Goal: Task Accomplishment & Management: Use online tool/utility

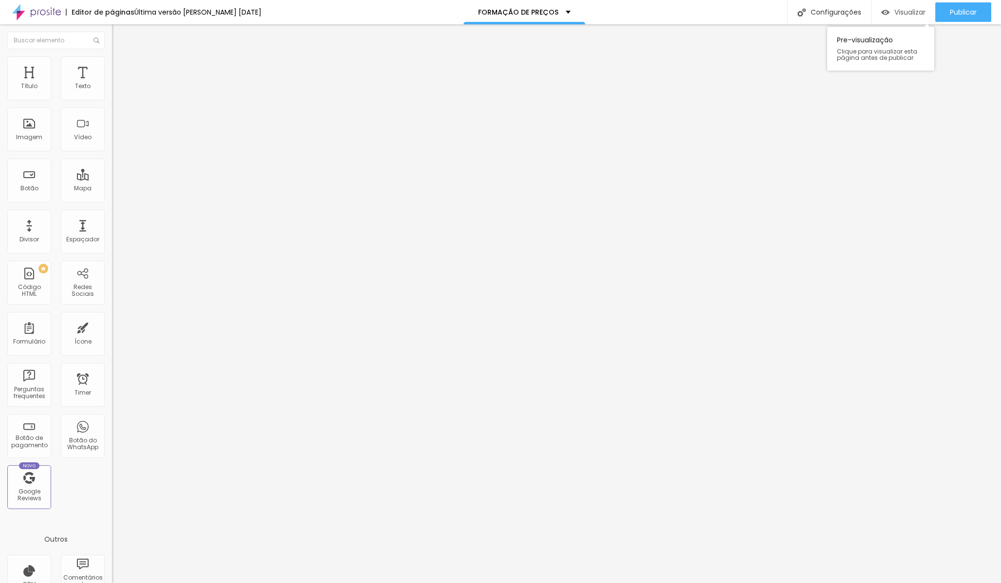
click at [890, 16] on div "Visualizar" at bounding box center [903, 12] width 44 height 8
click at [112, 142] on div "<! DOCTYPE html > < html lang = "pt-BR" > < head > < meta charset = "UTF-8" > <…" at bounding box center [400, 119] width 577 height 68
click at [112, 147] on div "localStorage . setItem ( 'priceConfigs' , JSON . stringify ( savedConfigs )) ; …" at bounding box center [400, 119] width 577 height 68
click at [905, 18] on div "Visualizar" at bounding box center [903, 11] width 44 height 19
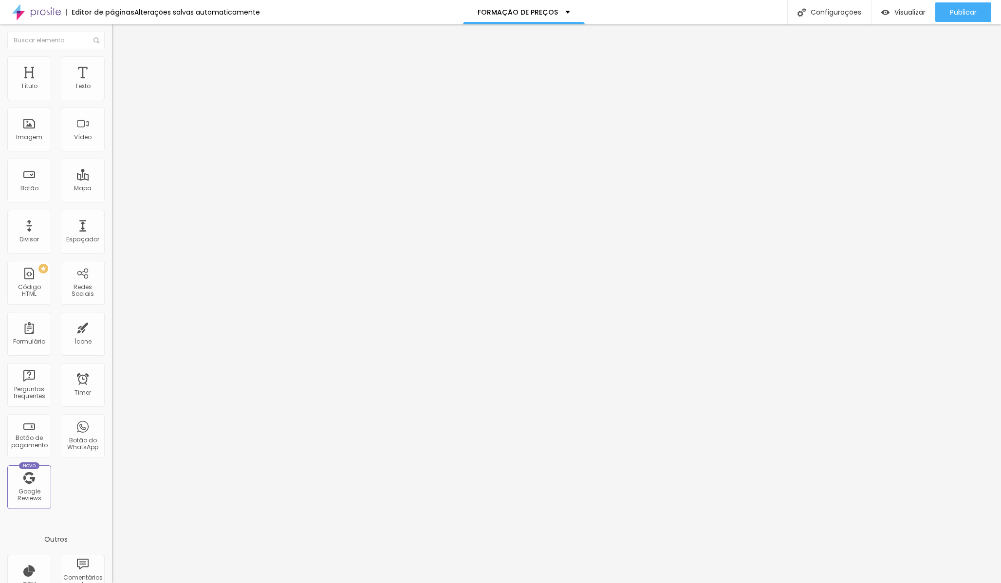
click at [112, 153] on div "localStorage . setItem ( 'priceConfigs' , JSON . stringify ( savedConfigs )) ; …" at bounding box center [400, 119] width 577 height 68
click at [112, 64] on li "Avançado" at bounding box center [168, 61] width 112 height 10
click at [112, 66] on li "Avançado" at bounding box center [168, 71] width 112 height 10
type input "5"
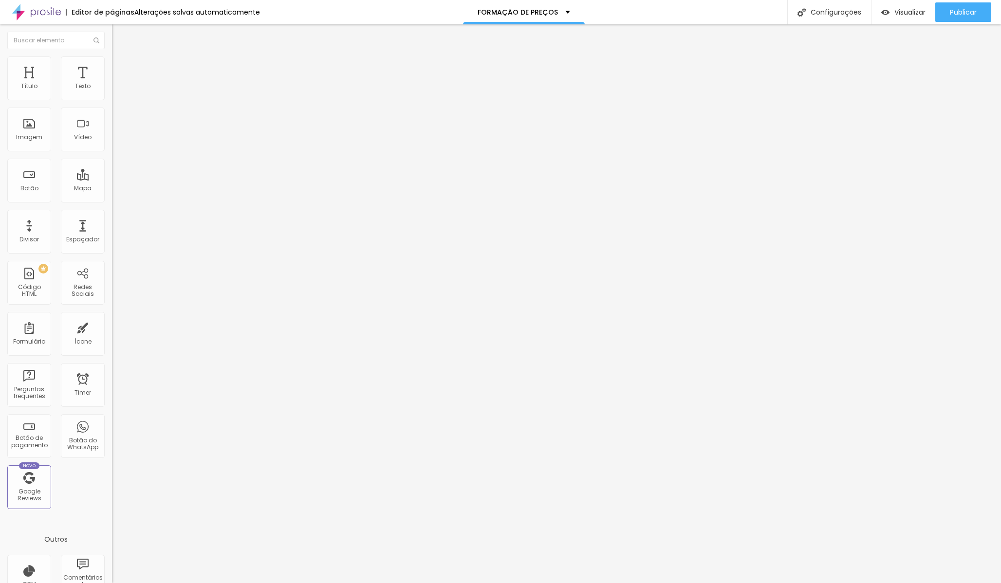
type input "10"
type input "15"
type input "10"
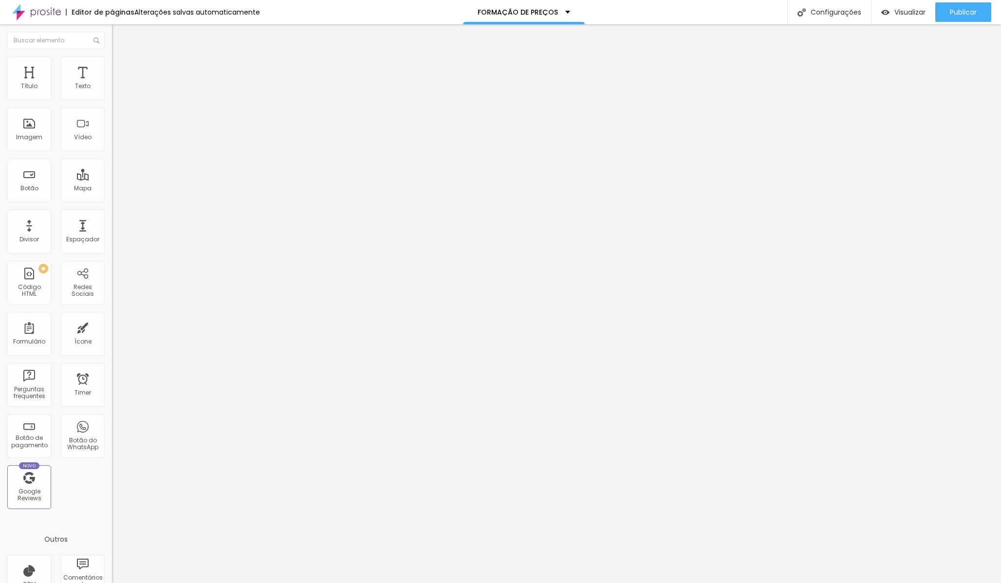
type input "10"
type input "5"
type input "0"
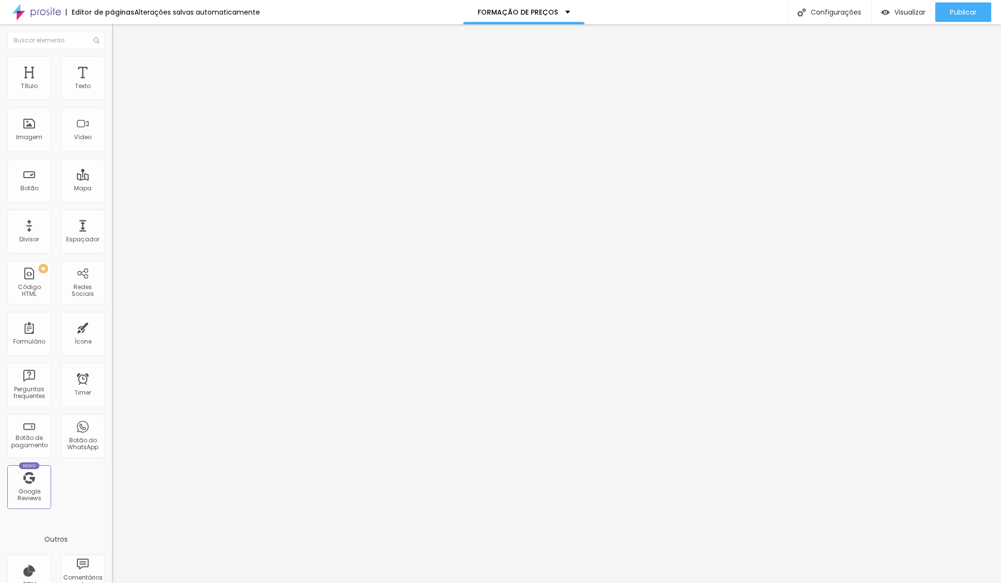
type input "5"
type input "10"
type input "15"
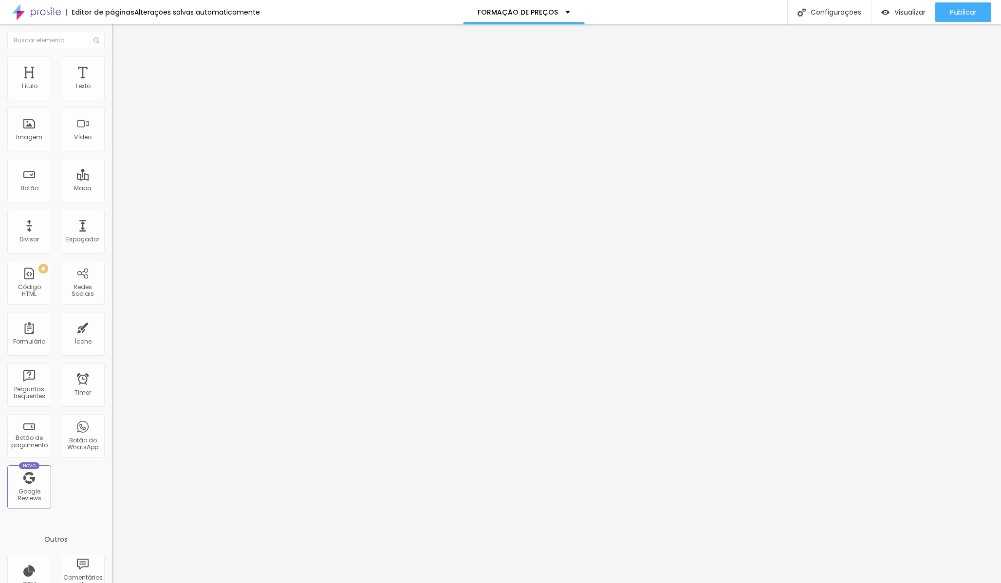
type input "15"
type input "20"
type input "15"
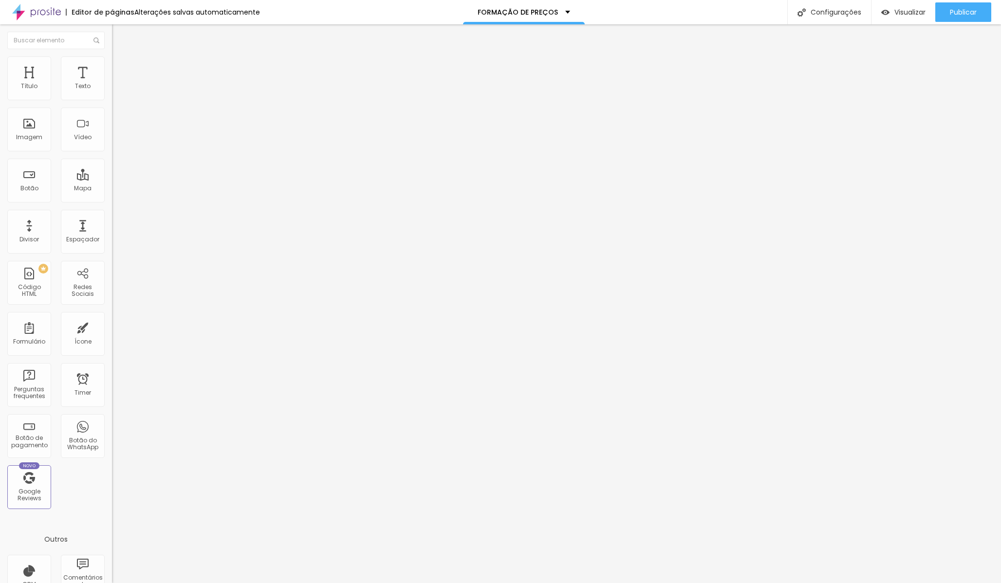
type input "10"
type input "5"
type input "0"
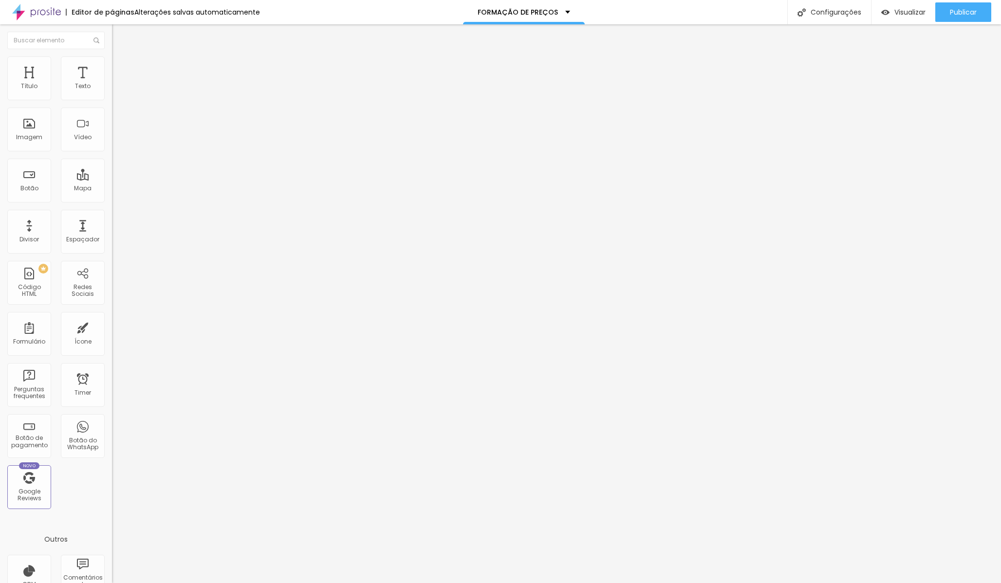
type input "0"
click at [112, 189] on input "range" at bounding box center [143, 193] width 63 height 8
click at [112, 63] on ul "Conteúdo Estilo Avançado" at bounding box center [168, 61] width 112 height 29
click at [121, 66] on span "Estilo" at bounding box center [128, 63] width 15 height 8
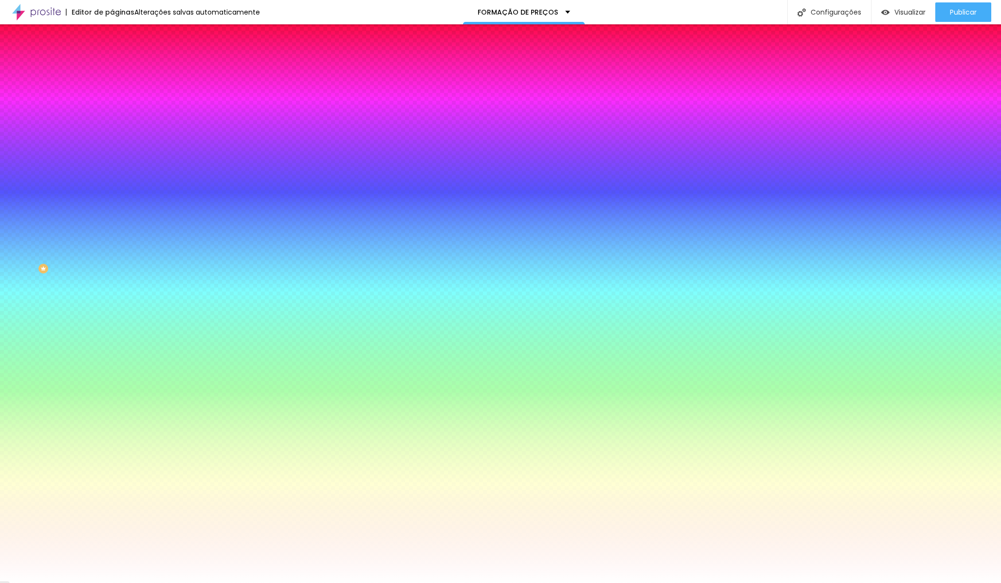
click at [121, 57] on span "Conteúdo" at bounding box center [136, 53] width 30 height 8
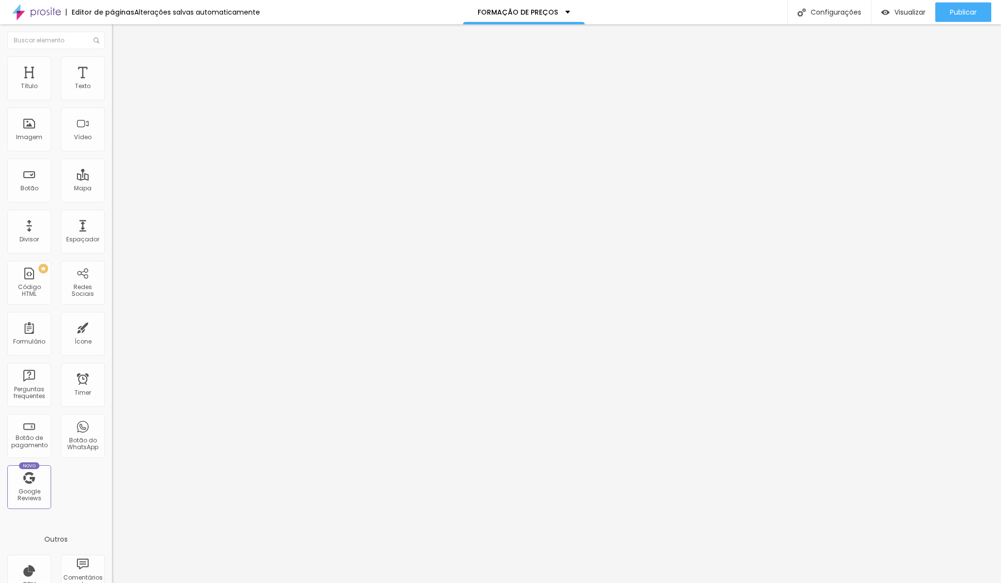
click at [112, 66] on li "Avançado" at bounding box center [168, 71] width 112 height 10
click at [121, 57] on span "Conteúdo" at bounding box center [136, 53] width 30 height 8
click at [112, 94] on div "Modo Encaixotado Encaixotado Completo" at bounding box center [168, 89] width 112 height 27
click at [112, 89] on span "Encaixotado" at bounding box center [131, 84] width 38 height 8
click at [112, 104] on span "Completo" at bounding box center [127, 99] width 30 height 8
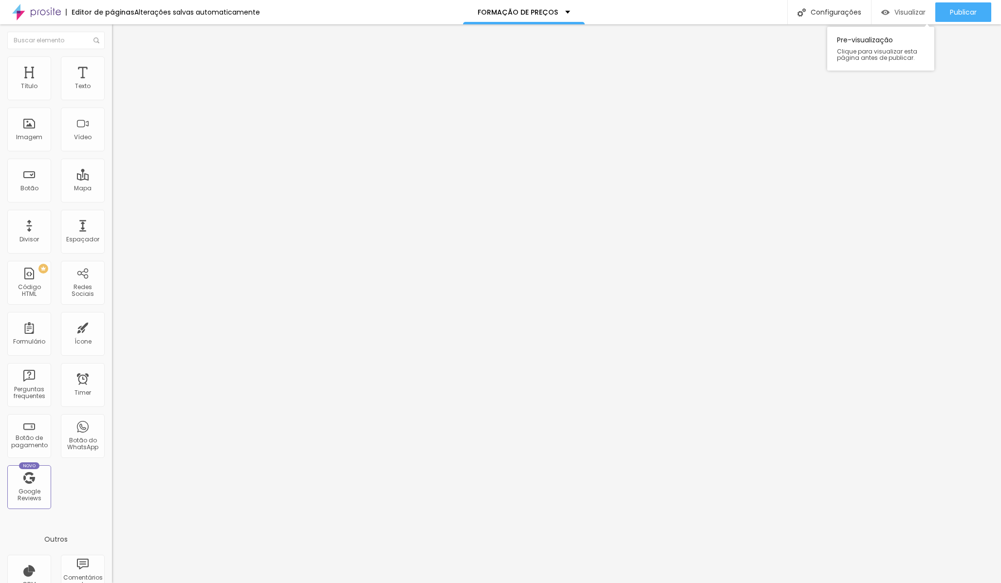
click at [889, 14] on div "Visualizar" at bounding box center [903, 12] width 44 height 8
click at [112, 94] on span "Encaixotado" at bounding box center [131, 90] width 38 height 8
click at [121, 67] on span "Estilo" at bounding box center [128, 63] width 15 height 8
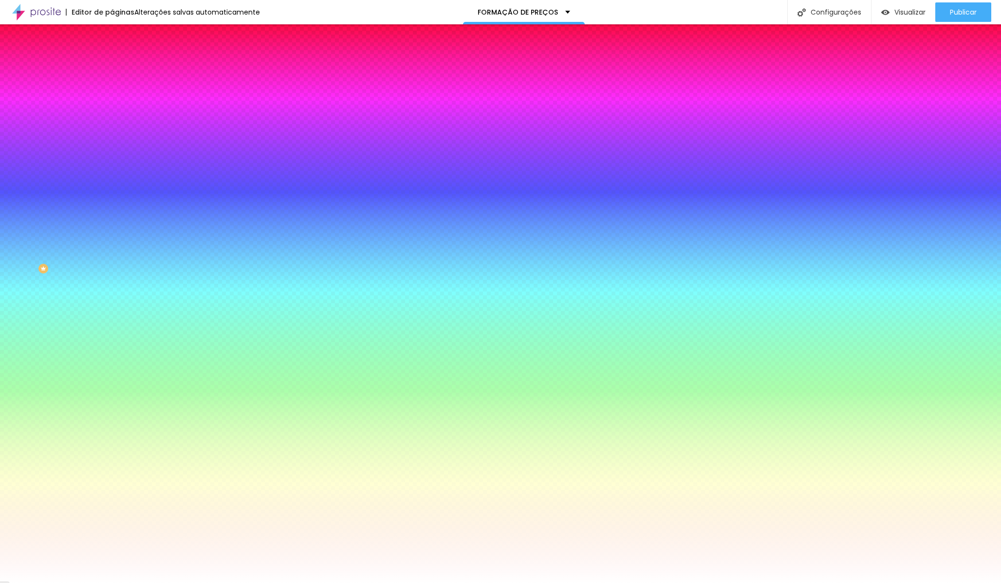
click at [112, 66] on li "Avançado" at bounding box center [168, 71] width 112 height 10
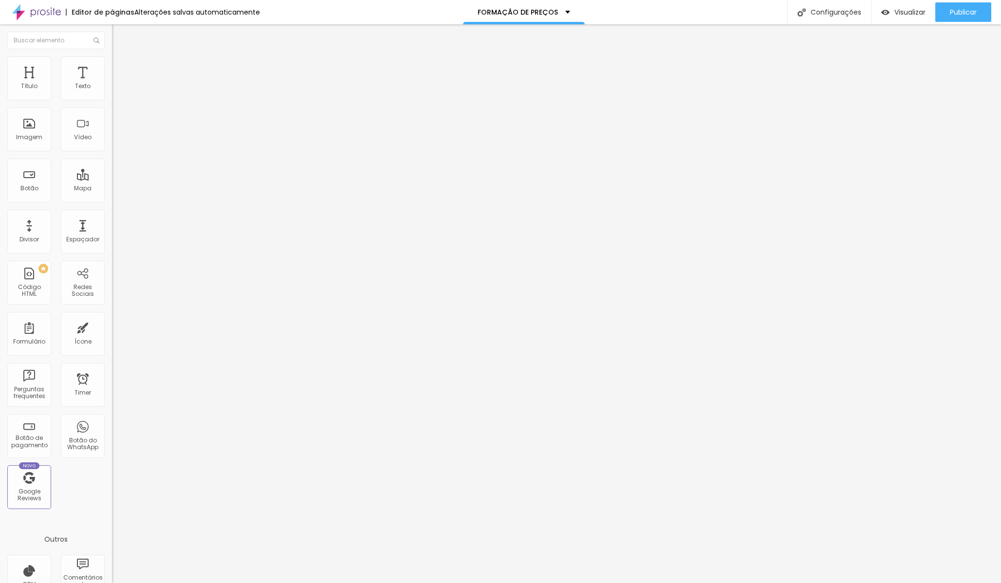
type input "46"
type input "76"
type input "77"
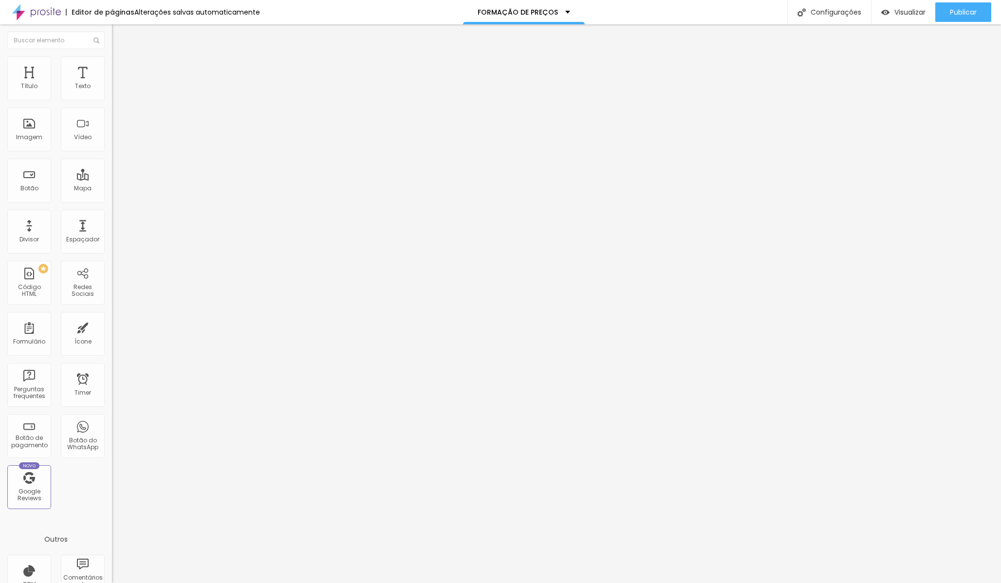
type input "77"
type input "78"
type input "88"
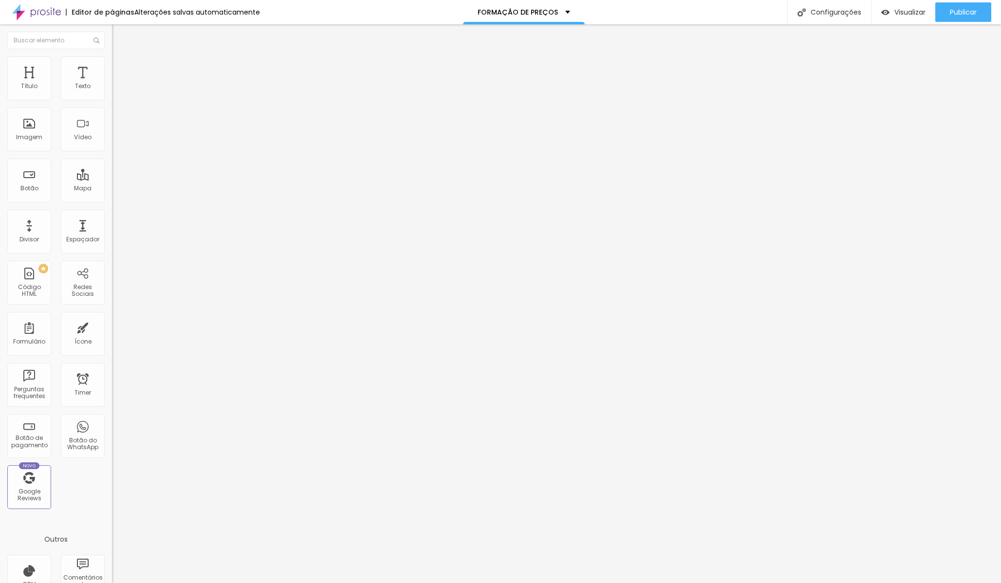
type input "92"
type input "97"
type input "105"
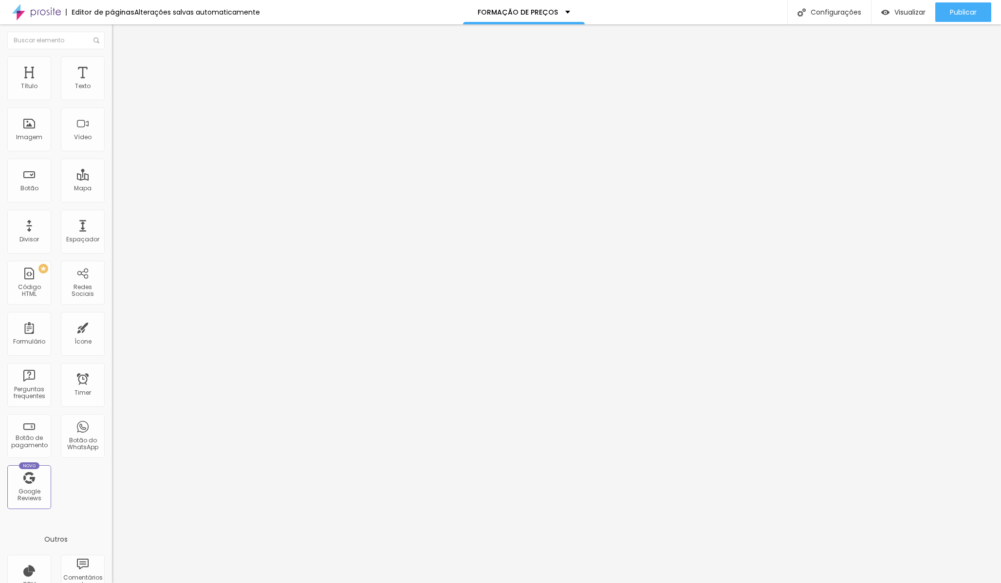
type input "105"
type input "123"
type input "155"
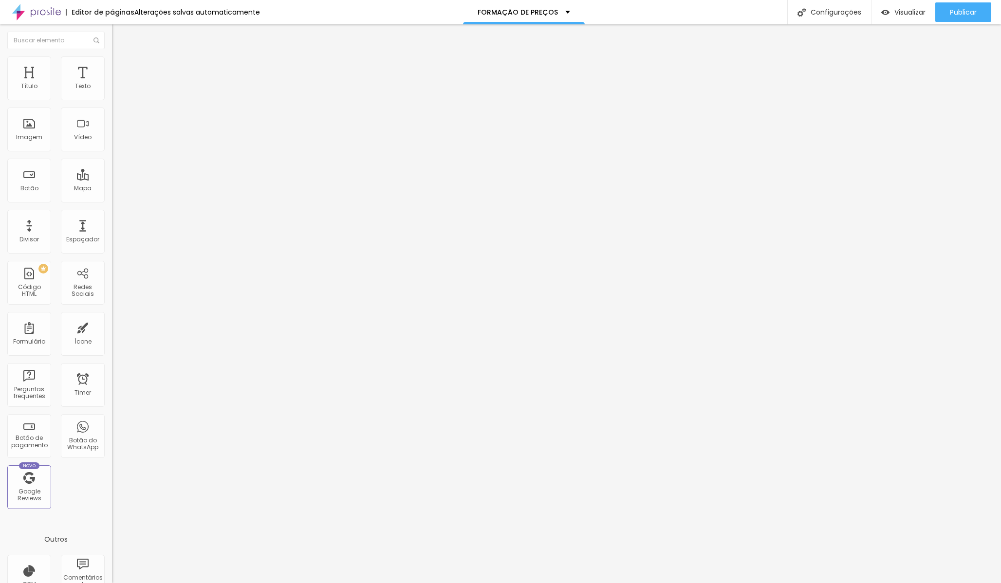
type input "169"
type input "196"
type input "210"
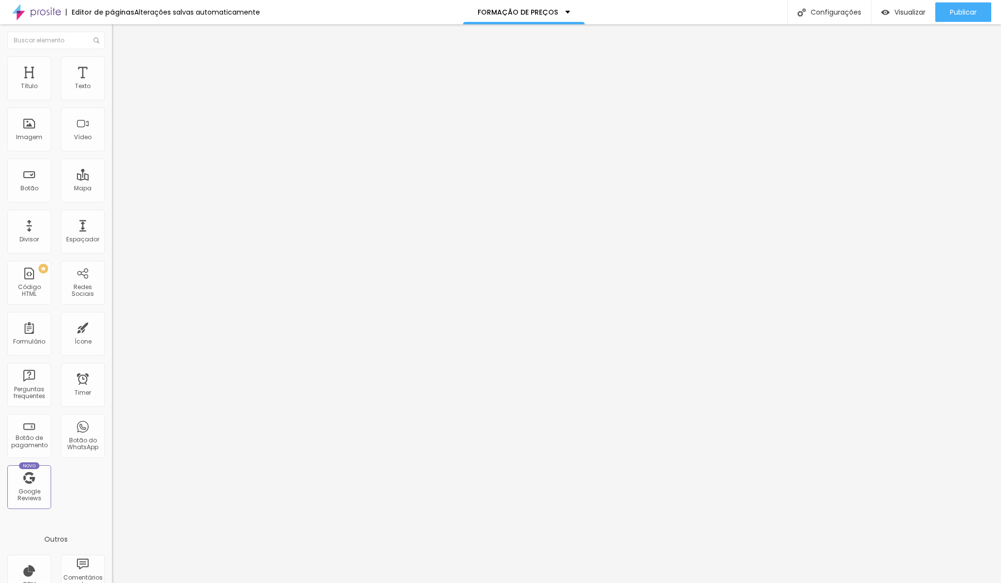
type input "210"
type input "211"
type input "221"
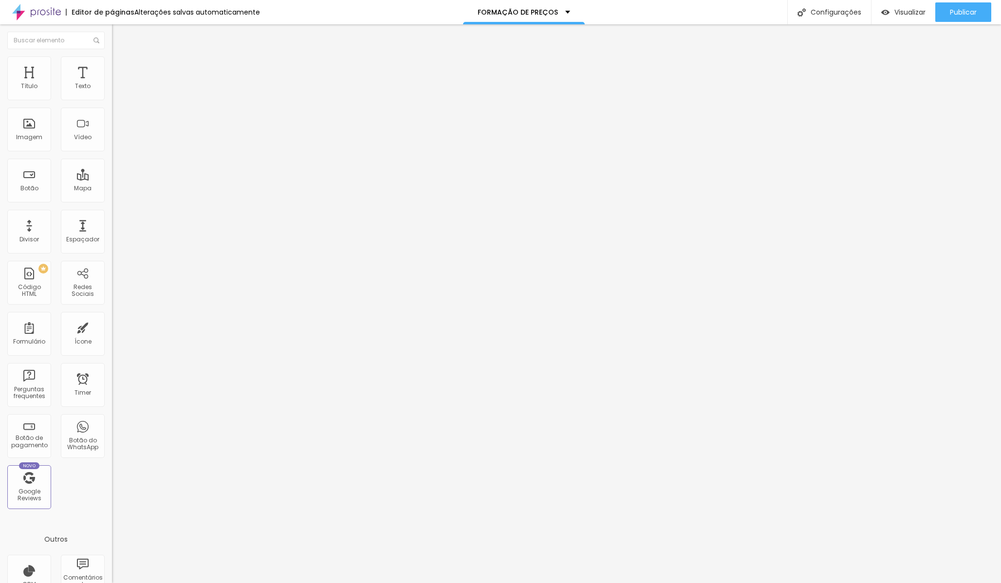
type input "232"
type input "242"
type input "252"
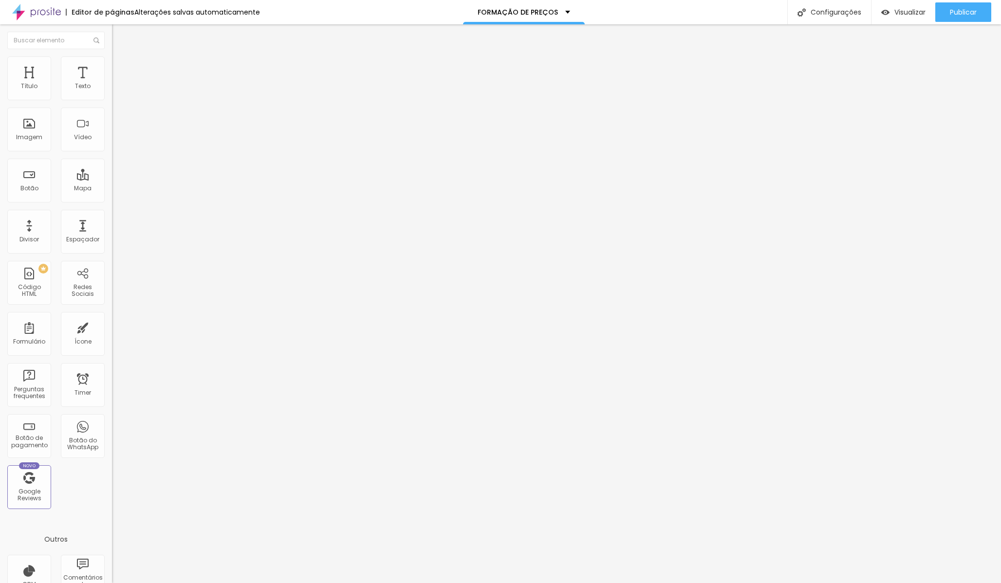
type input "252"
type input "277"
type input "305"
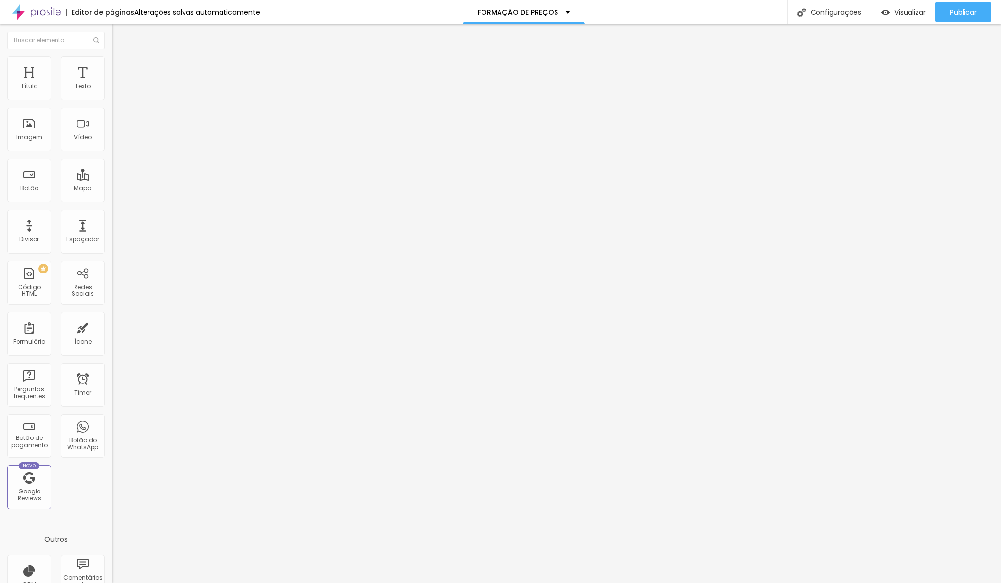
type input "335"
type input "381"
type input "400"
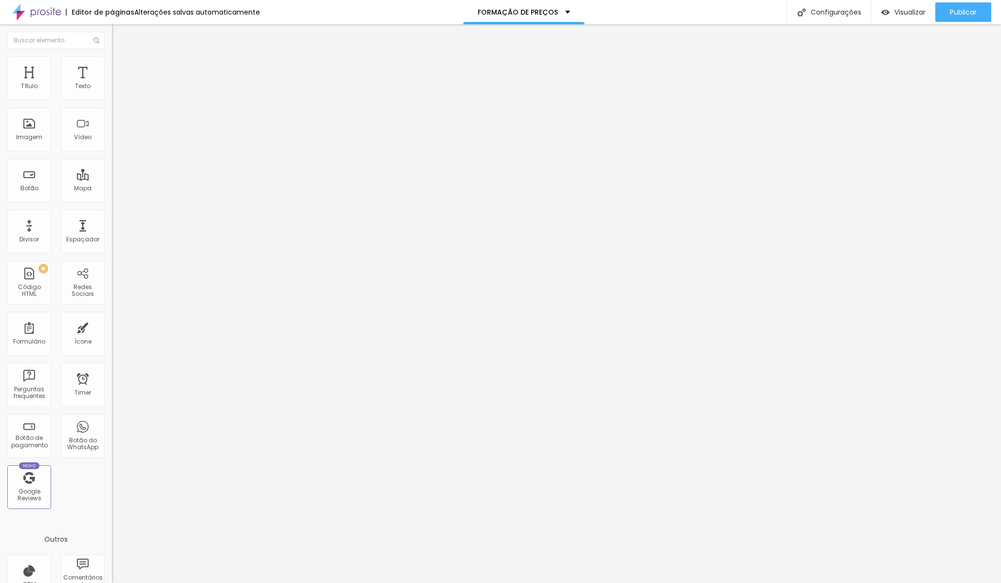
type input "400"
type input "406"
type input "409"
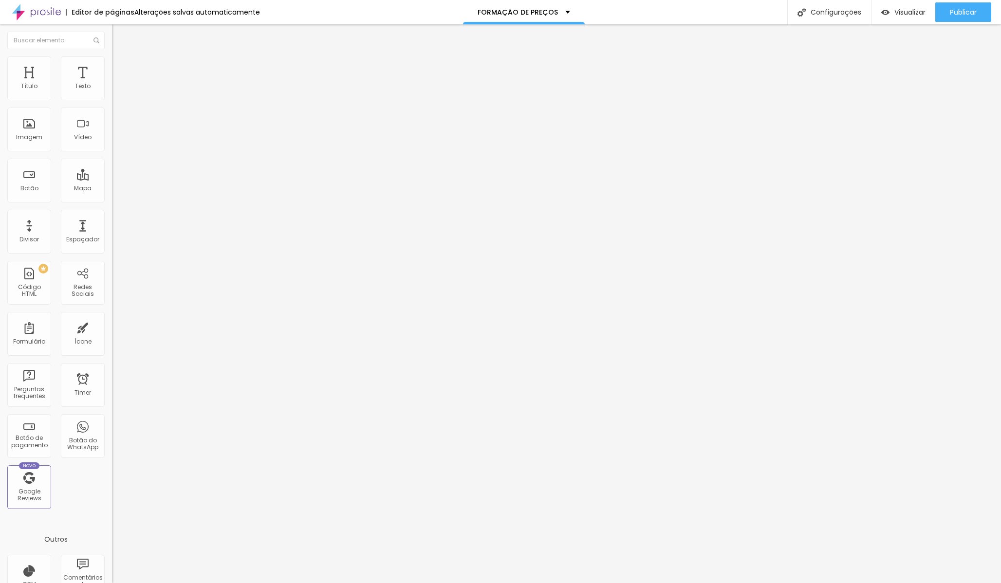
type input "413"
type input "455"
type input "462"
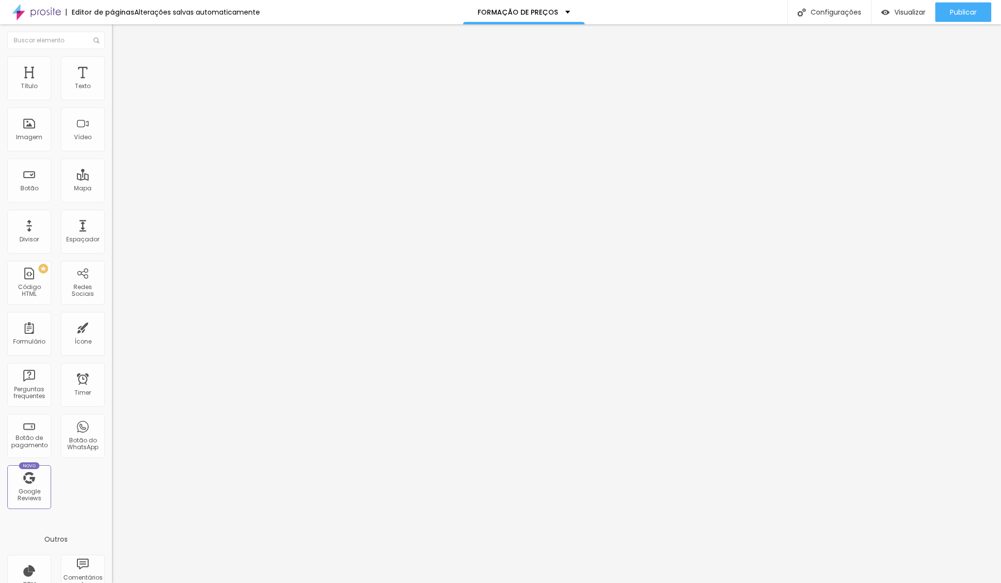
type input "462"
type input "474"
type input "409"
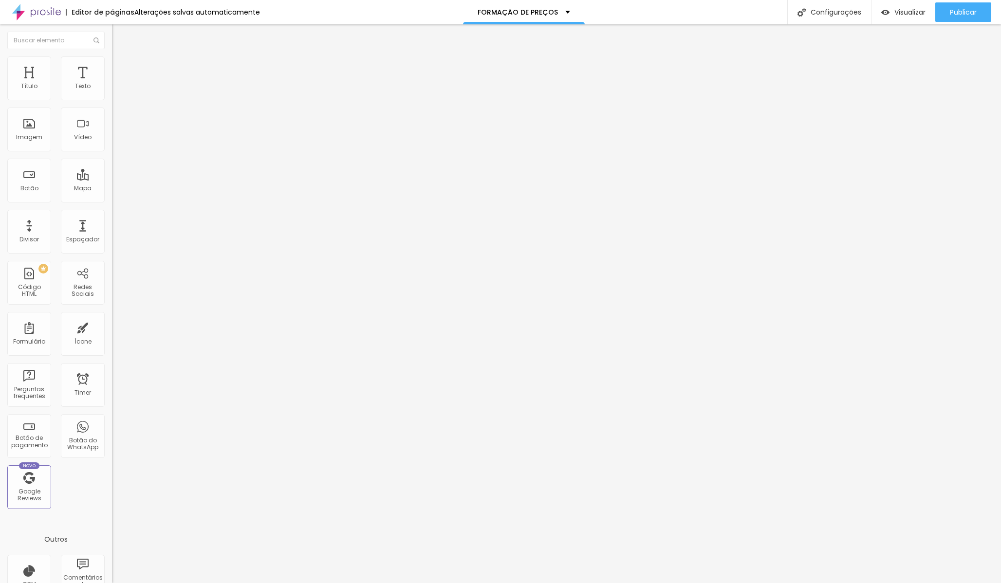
type input "353"
type input "294"
type input "233"
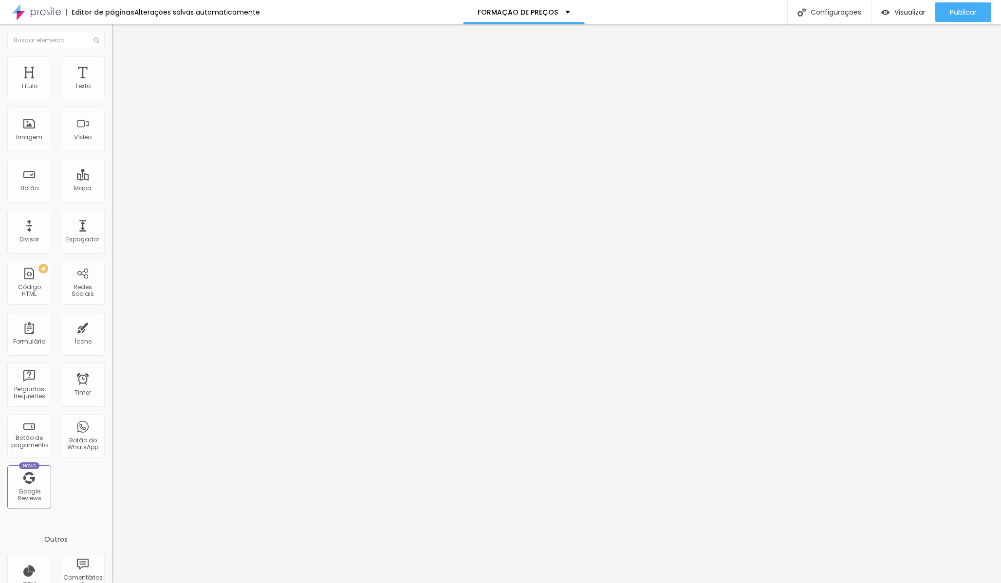
type input "233"
type input "187"
type input "83"
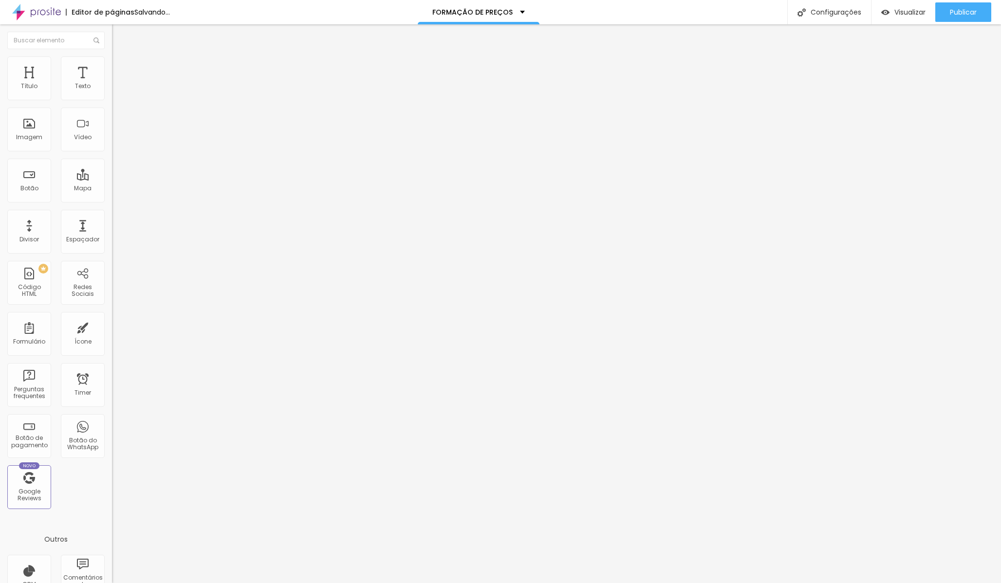
type input "0"
drag, startPoint x: 23, startPoint y: 111, endPoint x: 0, endPoint y: 111, distance: 22.9
click at [112, 111] on div "0 Espaçamento entre colunas 0 px Espaçamento vertical ID Html Classes Html Visí…" at bounding box center [168, 280] width 112 height 409
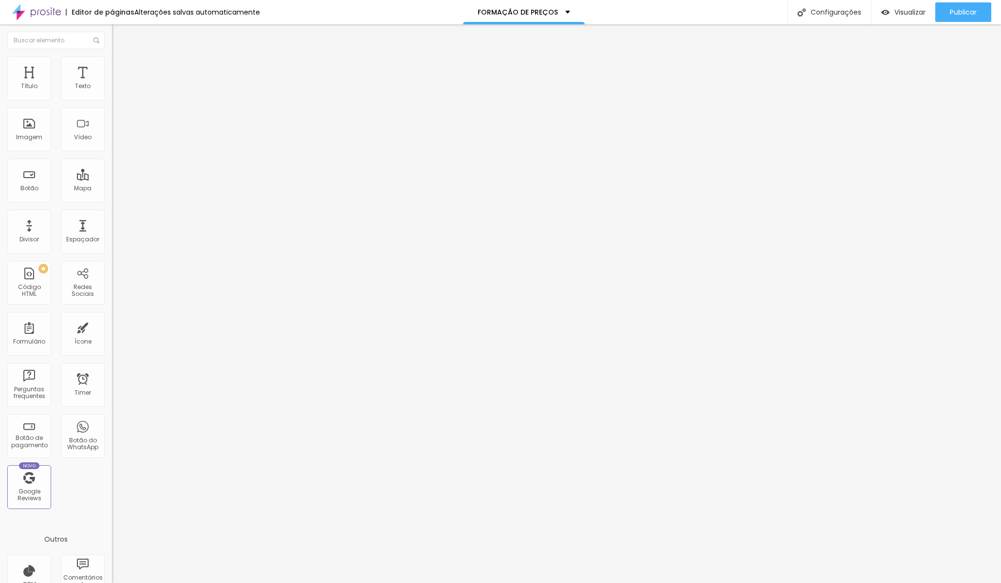
click at [112, 60] on img at bounding box center [116, 60] width 9 height 9
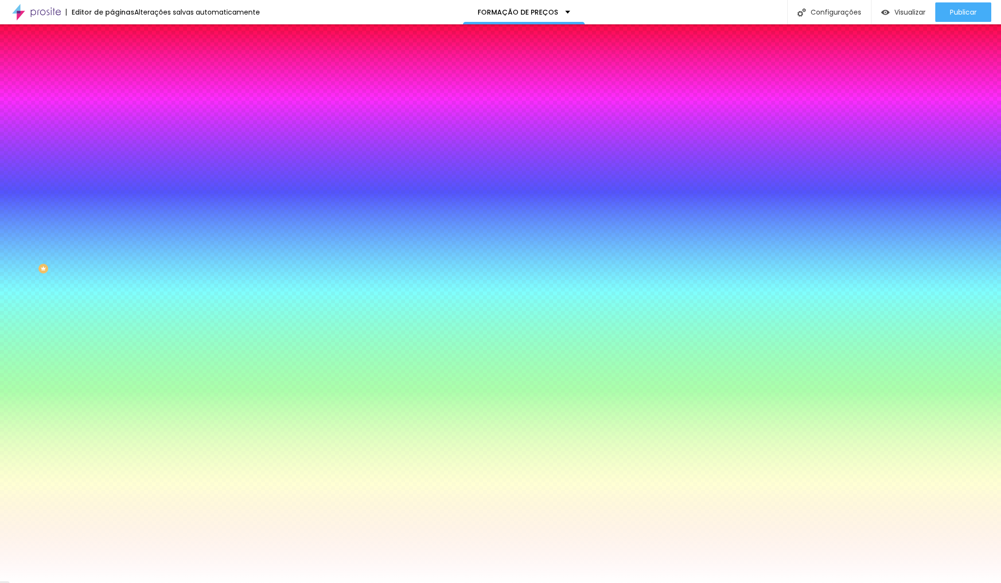
click at [112, 56] on li "Conteúdo" at bounding box center [168, 52] width 112 height 10
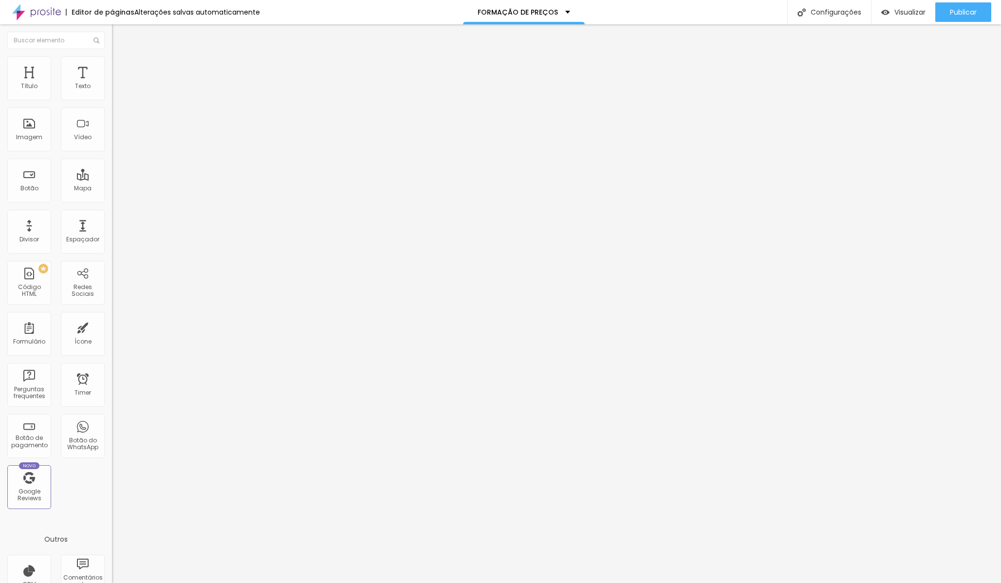
click at [112, 89] on span "Encaixotado" at bounding box center [131, 84] width 38 height 8
click at [112, 104] on span "Completo" at bounding box center [127, 99] width 30 height 8
click at [112, 66] on li "Avançado" at bounding box center [168, 71] width 112 height 10
type input "5"
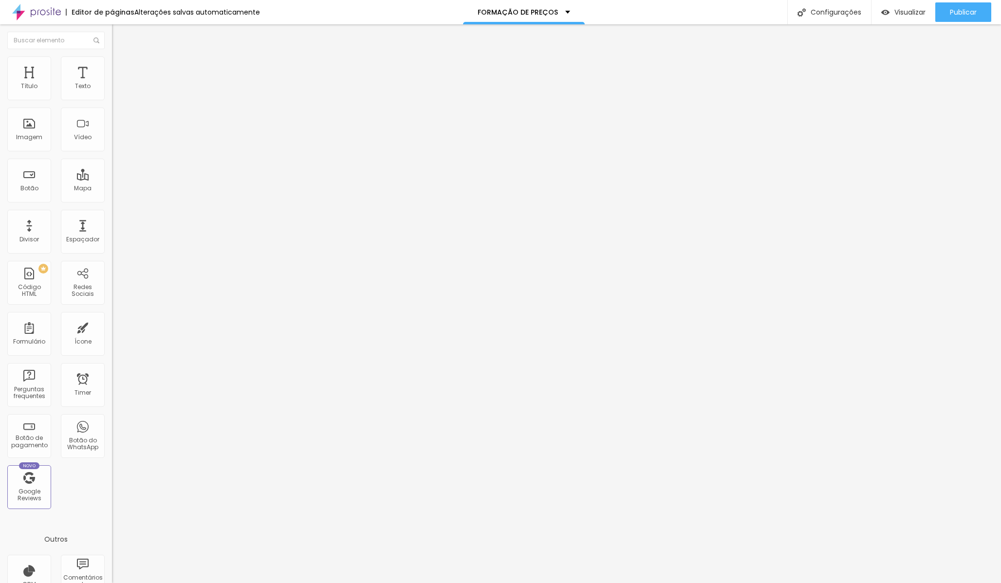
type input "10"
type input "15"
type input "20"
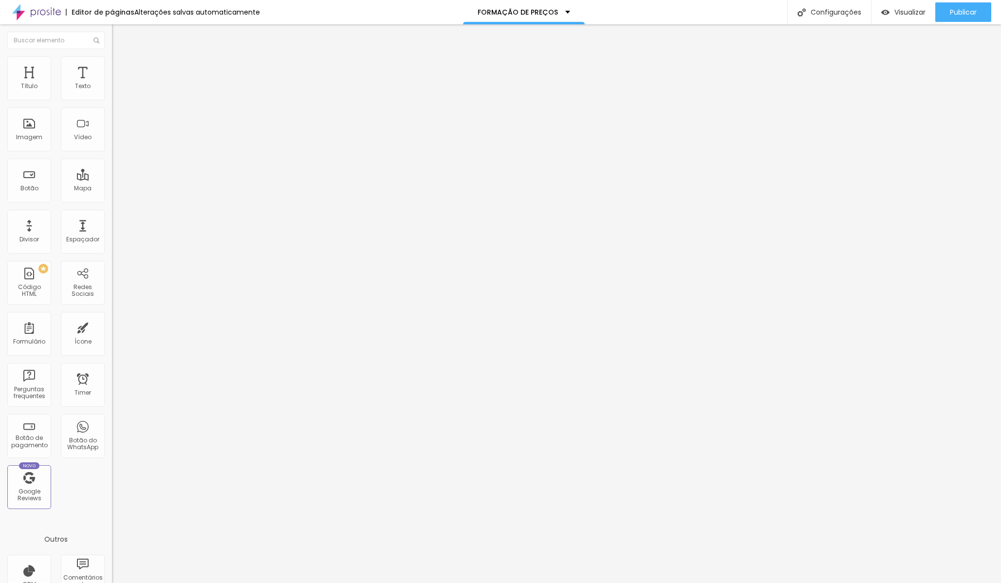
type input "20"
type input "25"
type input "20"
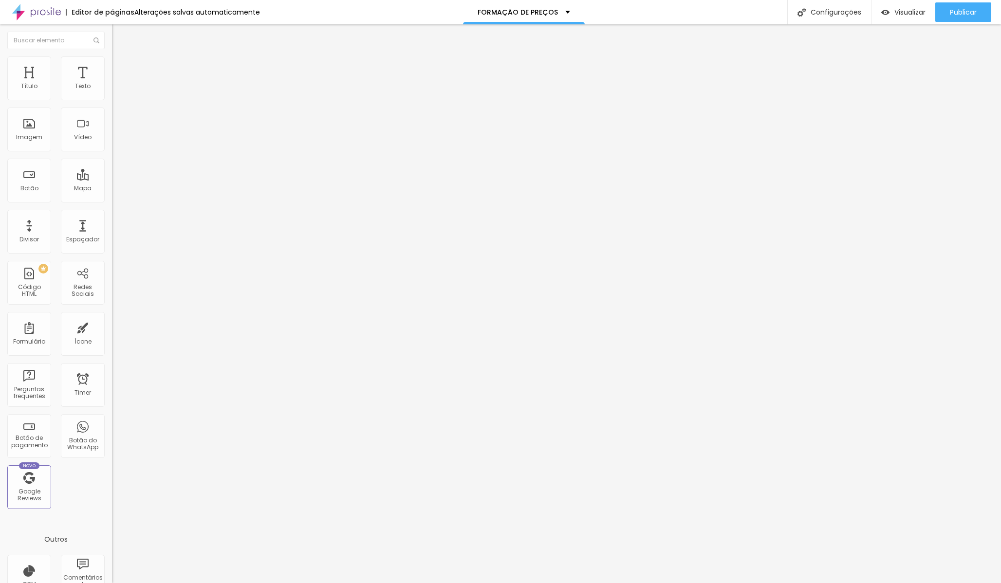
type input "15"
type input "10"
type input "5"
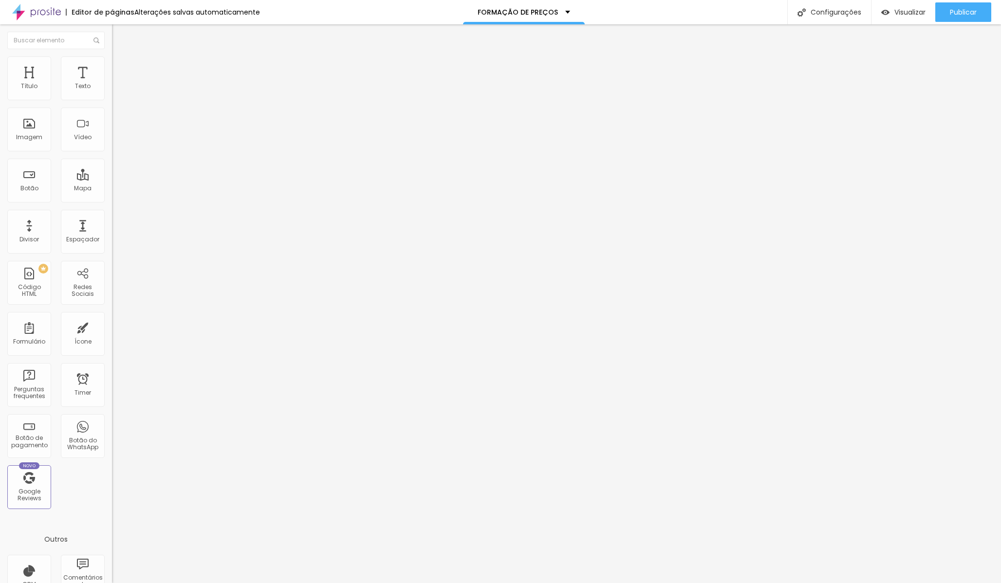
type input "5"
type input "0"
type input "15"
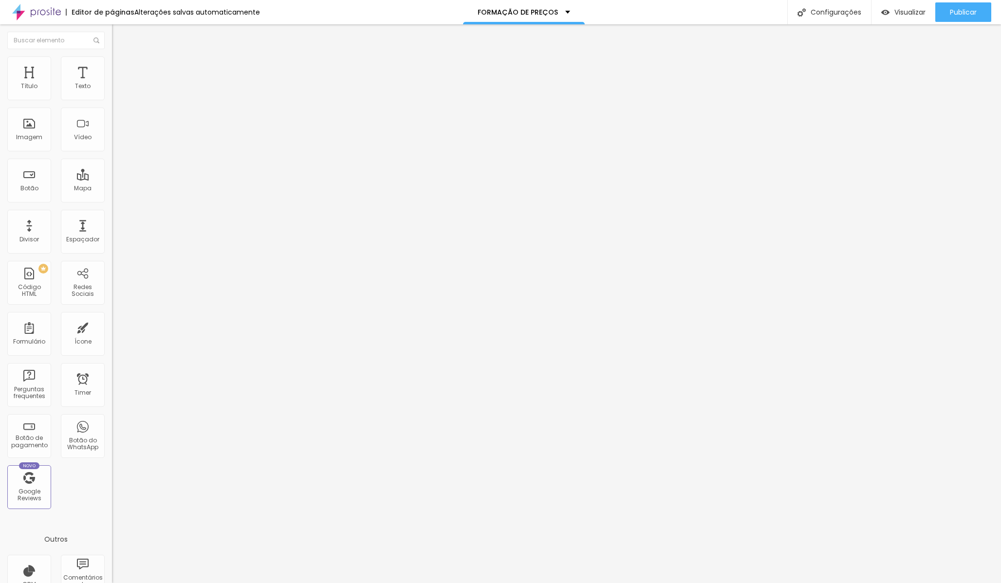
type input "25"
type input "20"
type input "5"
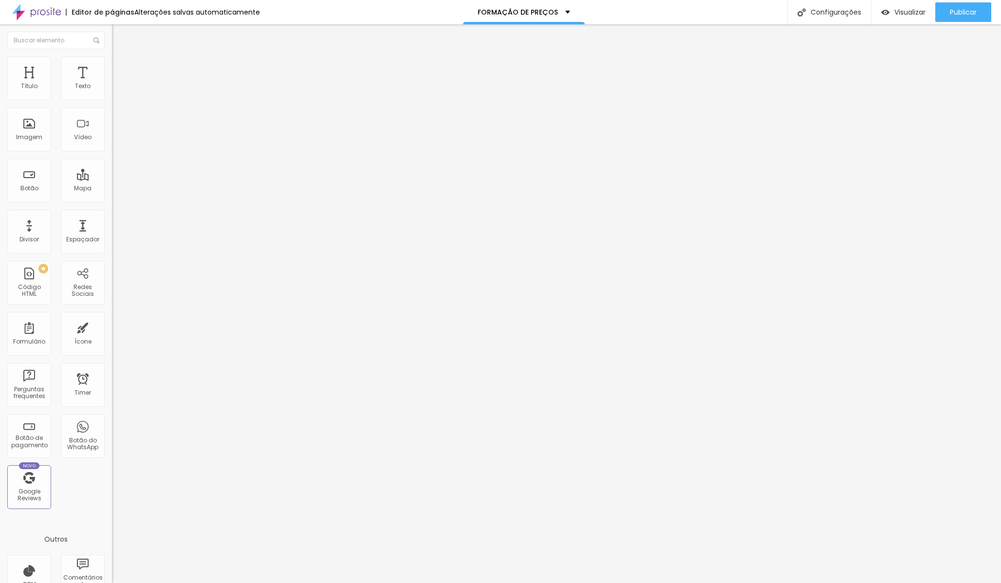
type input "5"
type input "0"
drag, startPoint x: 25, startPoint y: 95, endPoint x: 0, endPoint y: 88, distance: 26.5
click at [112, 189] on input "range" at bounding box center [143, 193] width 63 height 8
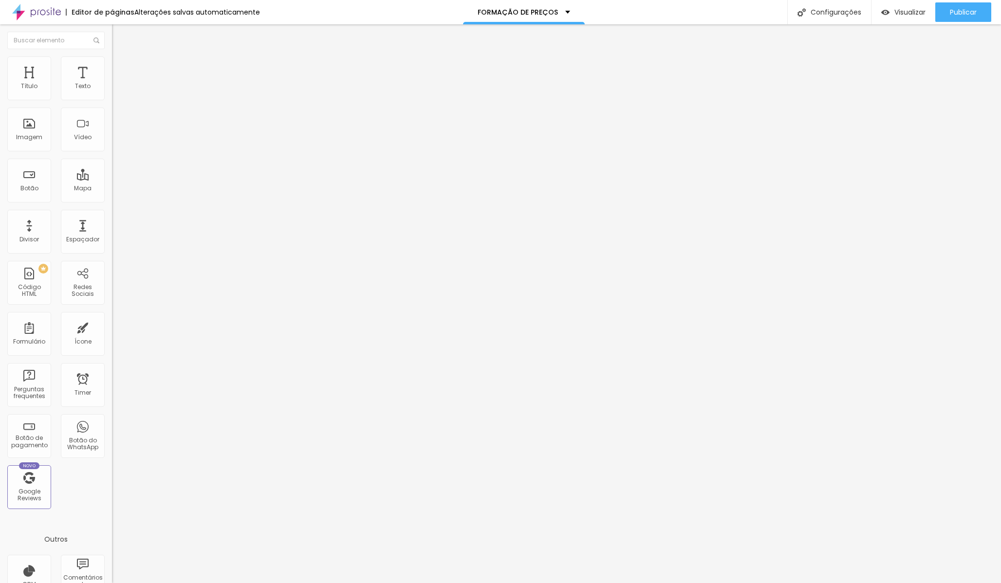
click at [121, 67] on span "Estilo" at bounding box center [128, 63] width 15 height 8
click at [112, 89] on span "Completo" at bounding box center [127, 84] width 30 height 8
click at [112, 94] on span "Encaixotado" at bounding box center [131, 90] width 38 height 8
click at [121, 69] on span "Avançado" at bounding box center [137, 73] width 32 height 8
click at [112, 63] on li "Avançado" at bounding box center [168, 61] width 112 height 10
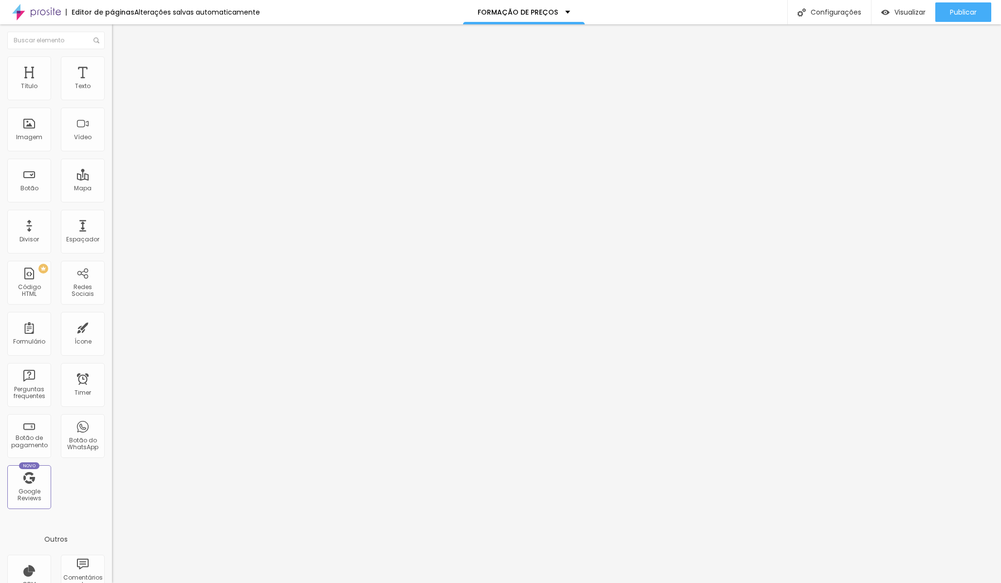
type input "16"
type input "1"
type input "0"
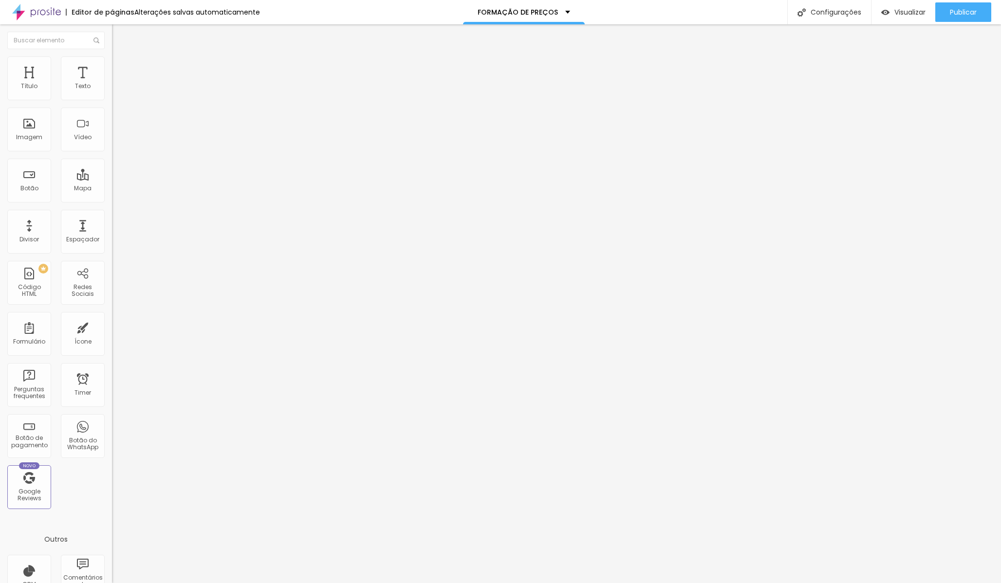
type input "0"
drag, startPoint x: 32, startPoint y: 94, endPoint x: 0, endPoint y: 95, distance: 31.6
type input "0"
click at [112, 179] on input "range" at bounding box center [143, 183] width 63 height 8
click at [904, 18] on div "Visualizar" at bounding box center [903, 11] width 44 height 19
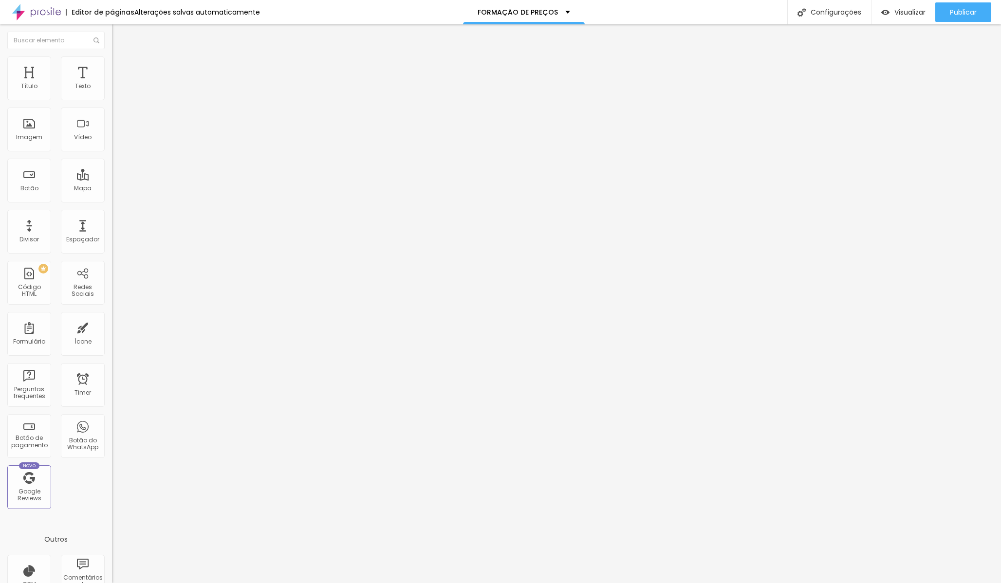
click at [121, 67] on span "Estilo" at bounding box center [128, 63] width 15 height 8
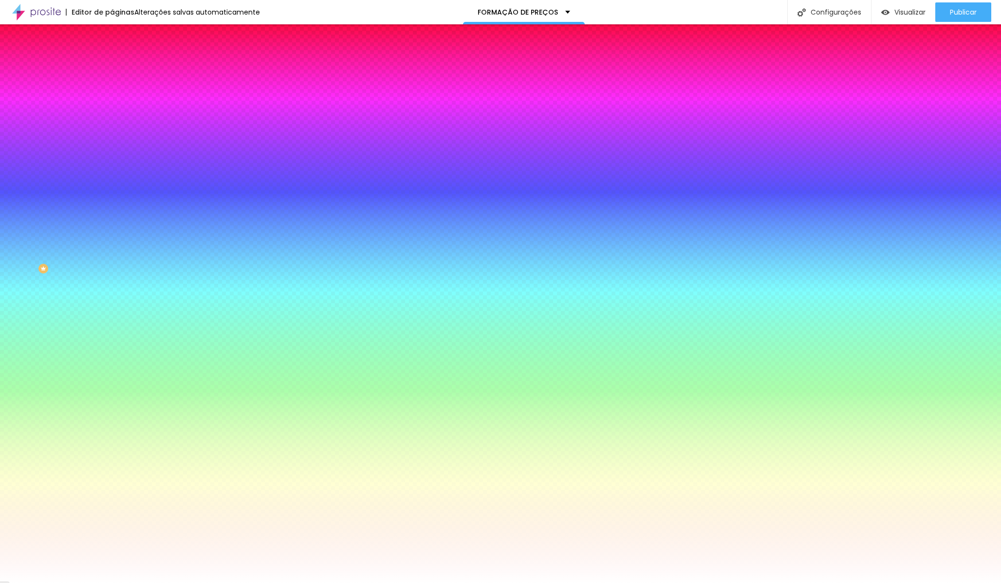
click at [112, 66] on li "Avançado" at bounding box center [168, 71] width 112 height 10
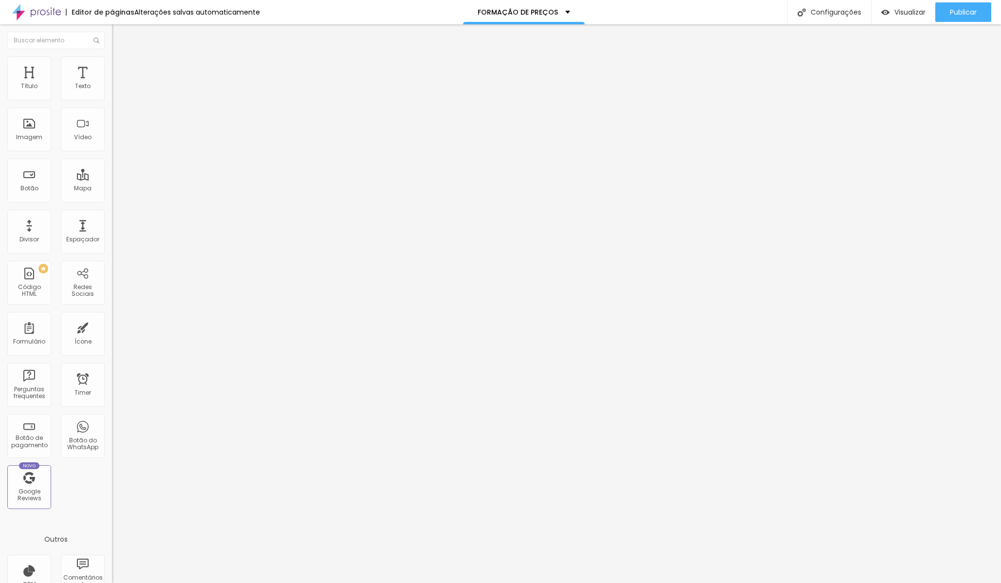
type input "5"
click at [112, 189] on input "range" at bounding box center [143, 193] width 63 height 8
type input "0"
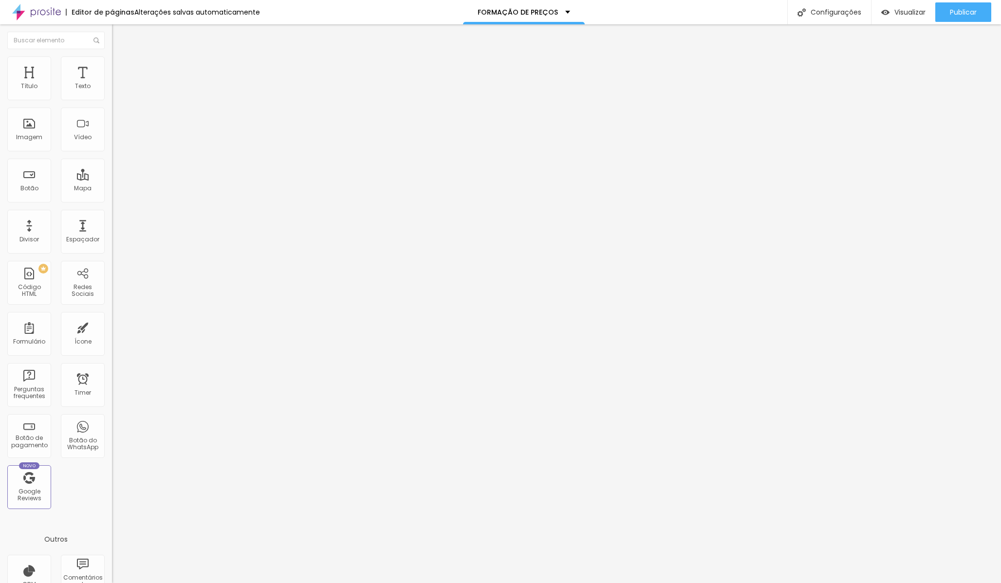
drag, startPoint x: 27, startPoint y: 93, endPoint x: 0, endPoint y: 93, distance: 27.3
type input "0"
click at [112, 189] on input "range" at bounding box center [143, 193] width 63 height 8
type input "8"
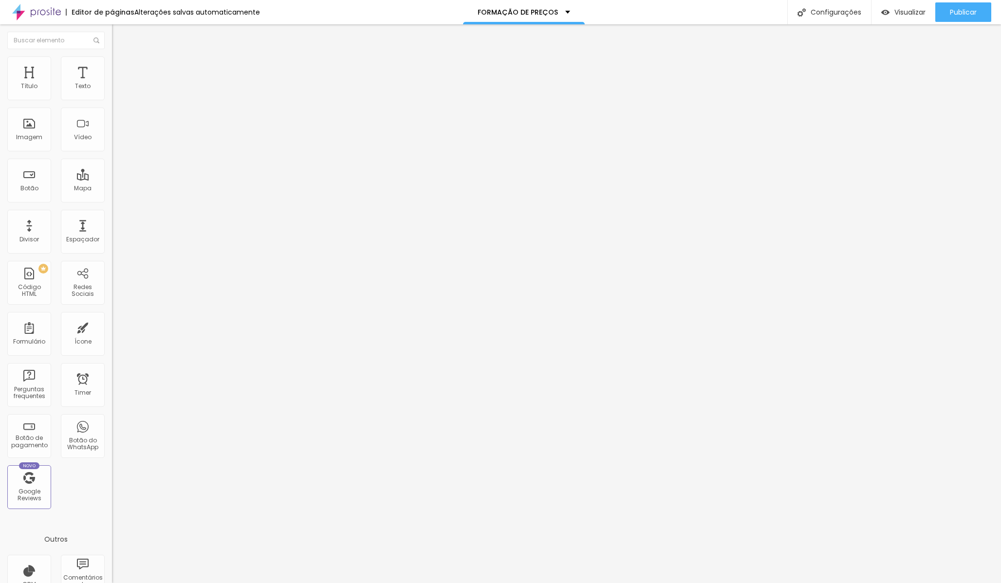
type input "53"
type input "56"
type input "63"
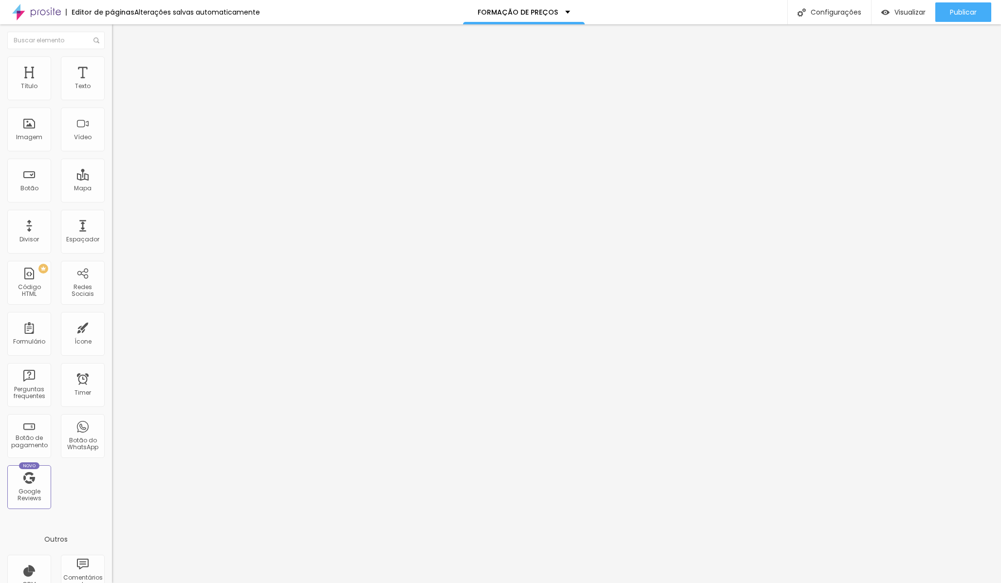
type input "63"
type input "69"
drag, startPoint x: 21, startPoint y: 115, endPoint x: 28, endPoint y: 115, distance: 6.8
type input "69"
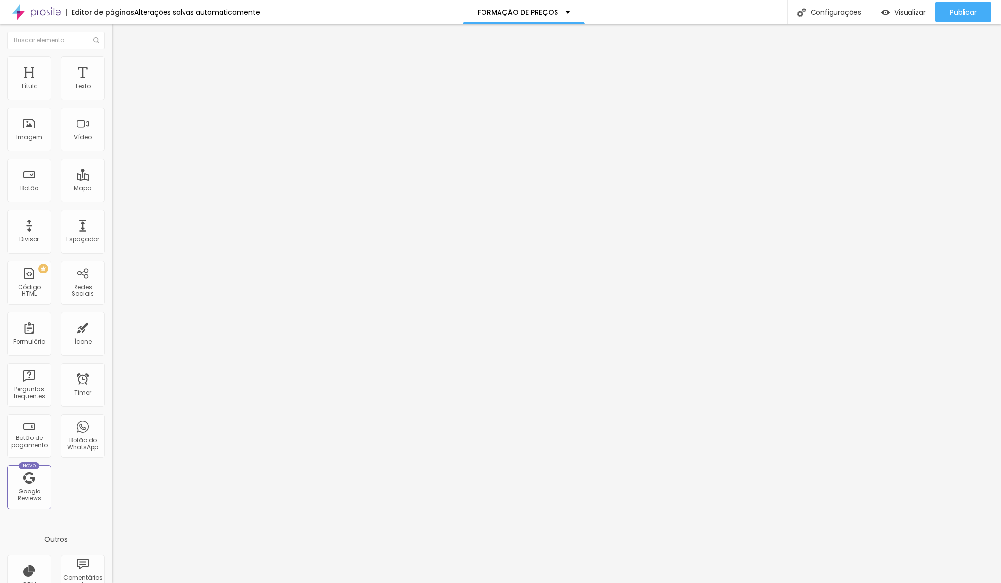
click at [112, 327] on input "range" at bounding box center [143, 331] width 63 height 8
click at [876, 14] on button "Visualizar" at bounding box center [903, 11] width 64 height 19
click at [112, 40] on button "Editar Coluna" at bounding box center [168, 35] width 112 height 22
click at [121, 67] on span "Avançado" at bounding box center [137, 63] width 32 height 8
click at [112, 56] on li "Estilo" at bounding box center [168, 52] width 112 height 10
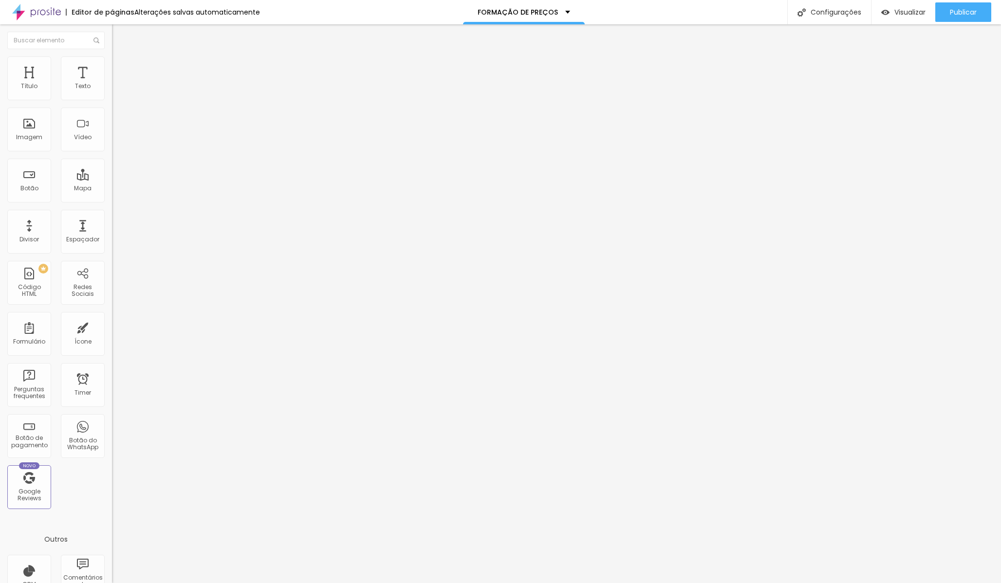
click at [112, 96] on img at bounding box center [115, 93] width 7 height 7
click at [112, 64] on li "Estilo" at bounding box center [168, 61] width 112 height 10
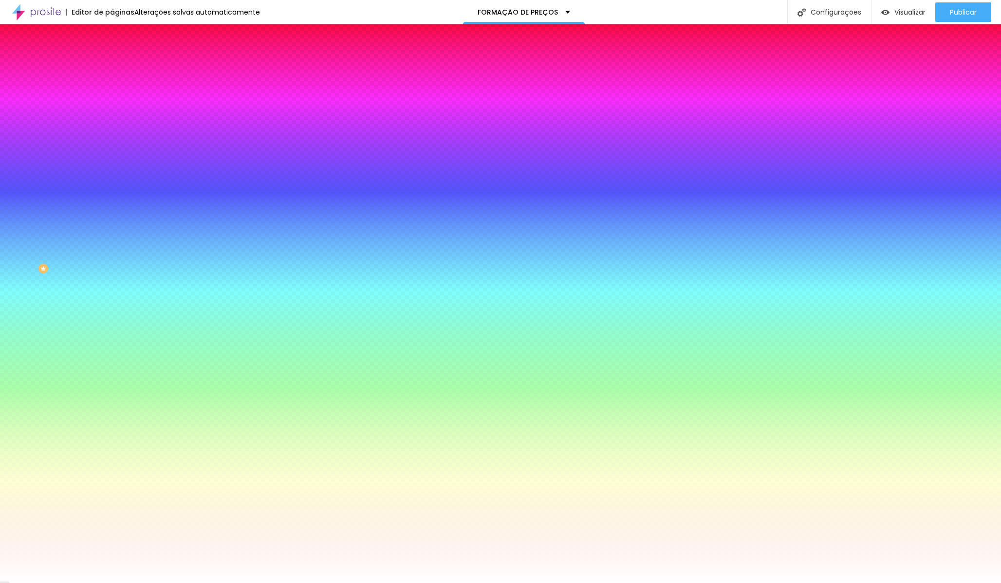
click at [112, 66] on li "Avançado" at bounding box center [168, 71] width 112 height 10
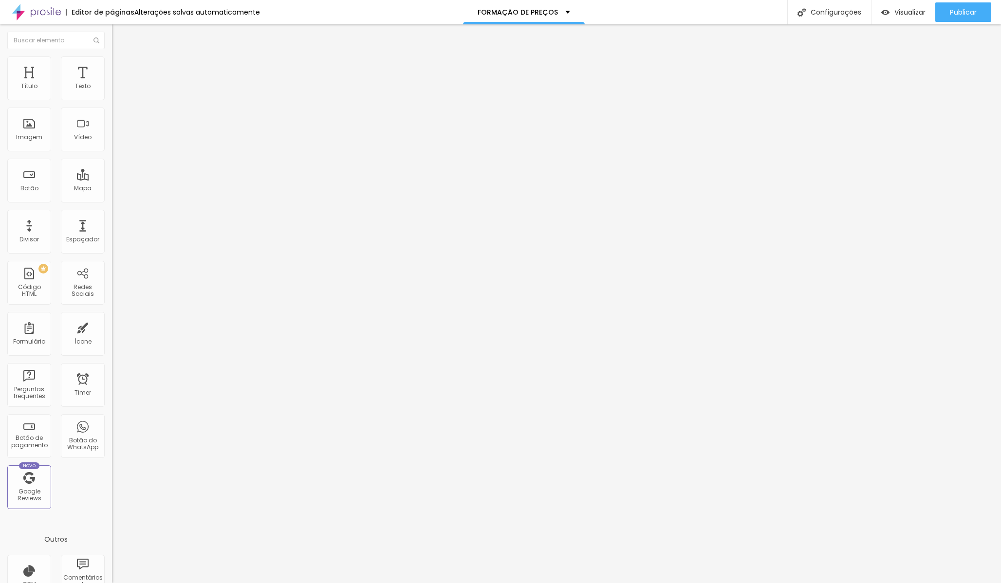
click at [112, 55] on img at bounding box center [116, 51] width 9 height 9
click at [908, 16] on span "Visualizar" at bounding box center [909, 12] width 31 height 8
